Goal: Navigation & Orientation: Find specific page/section

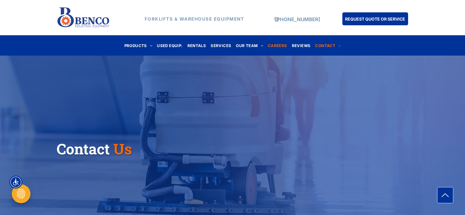
click at [278, 45] on span "CAREERS" at bounding box center [277, 45] width 19 height 8
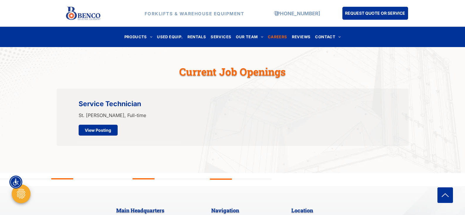
scroll to position [206, 0]
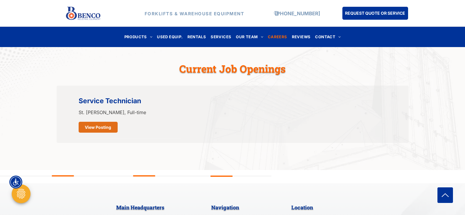
click at [94, 128] on span "View Posting" at bounding box center [98, 127] width 26 height 11
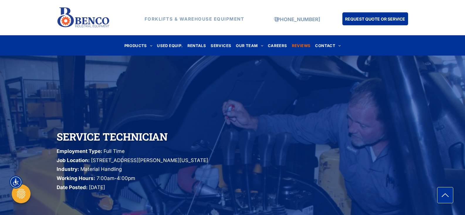
click at [301, 45] on span "REVIEWS" at bounding box center [301, 45] width 19 height 8
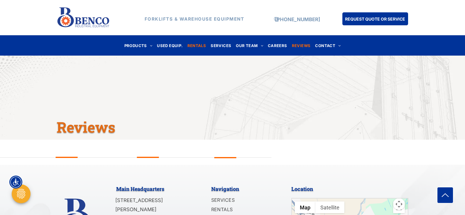
click at [202, 43] on span "RENTALS" at bounding box center [197, 45] width 19 height 8
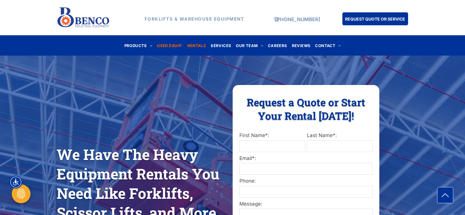
click at [170, 46] on span "USED EQUIP." at bounding box center [170, 45] width 26 height 8
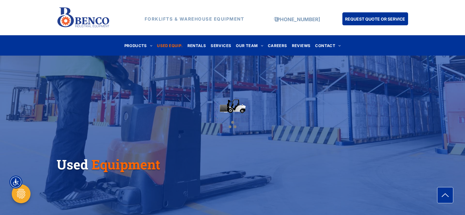
click at [142, 48] on div at bounding box center [232, 107] width 465 height 215
